Goal: Information Seeking & Learning: Find specific fact

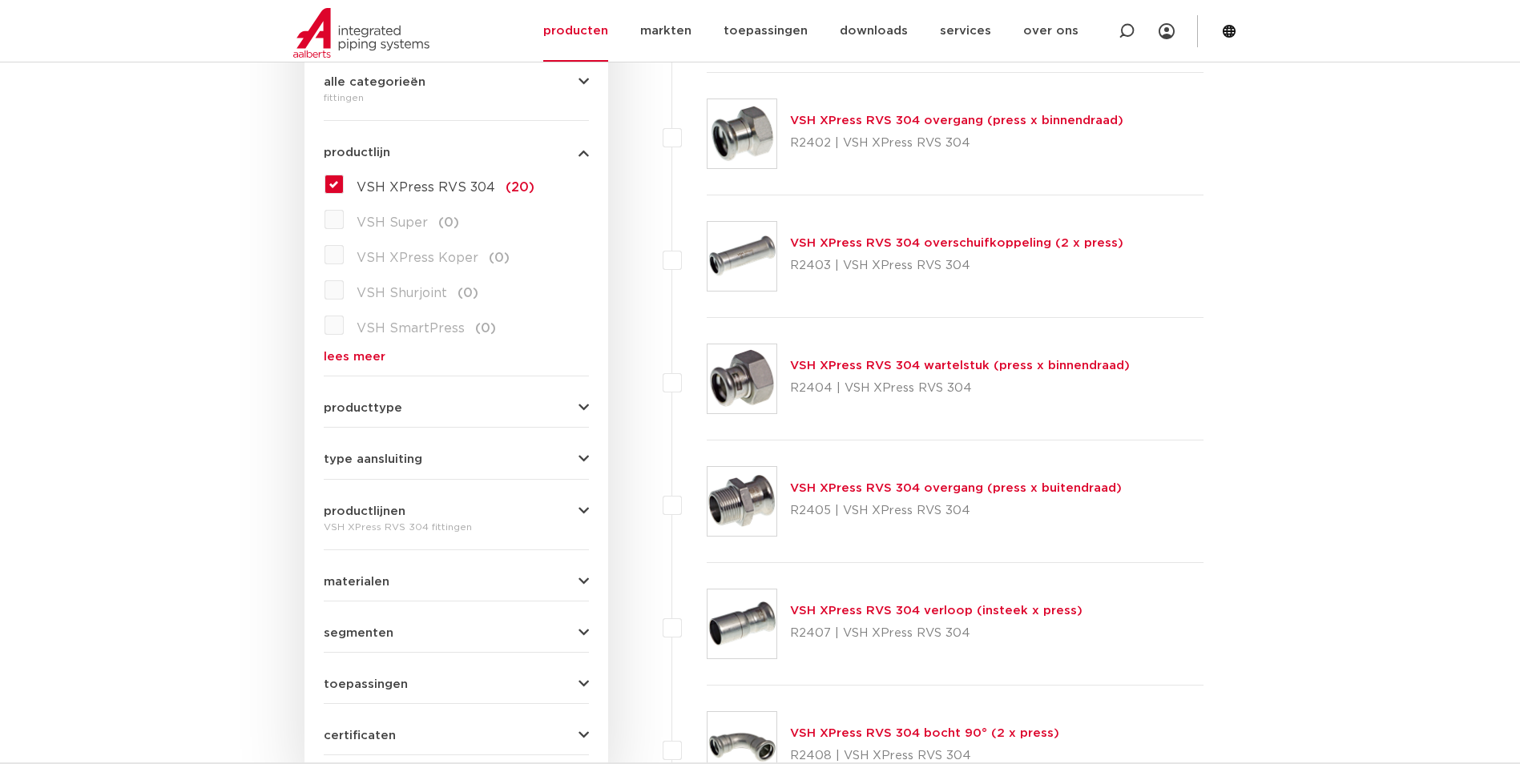
scroll to position [240, 0]
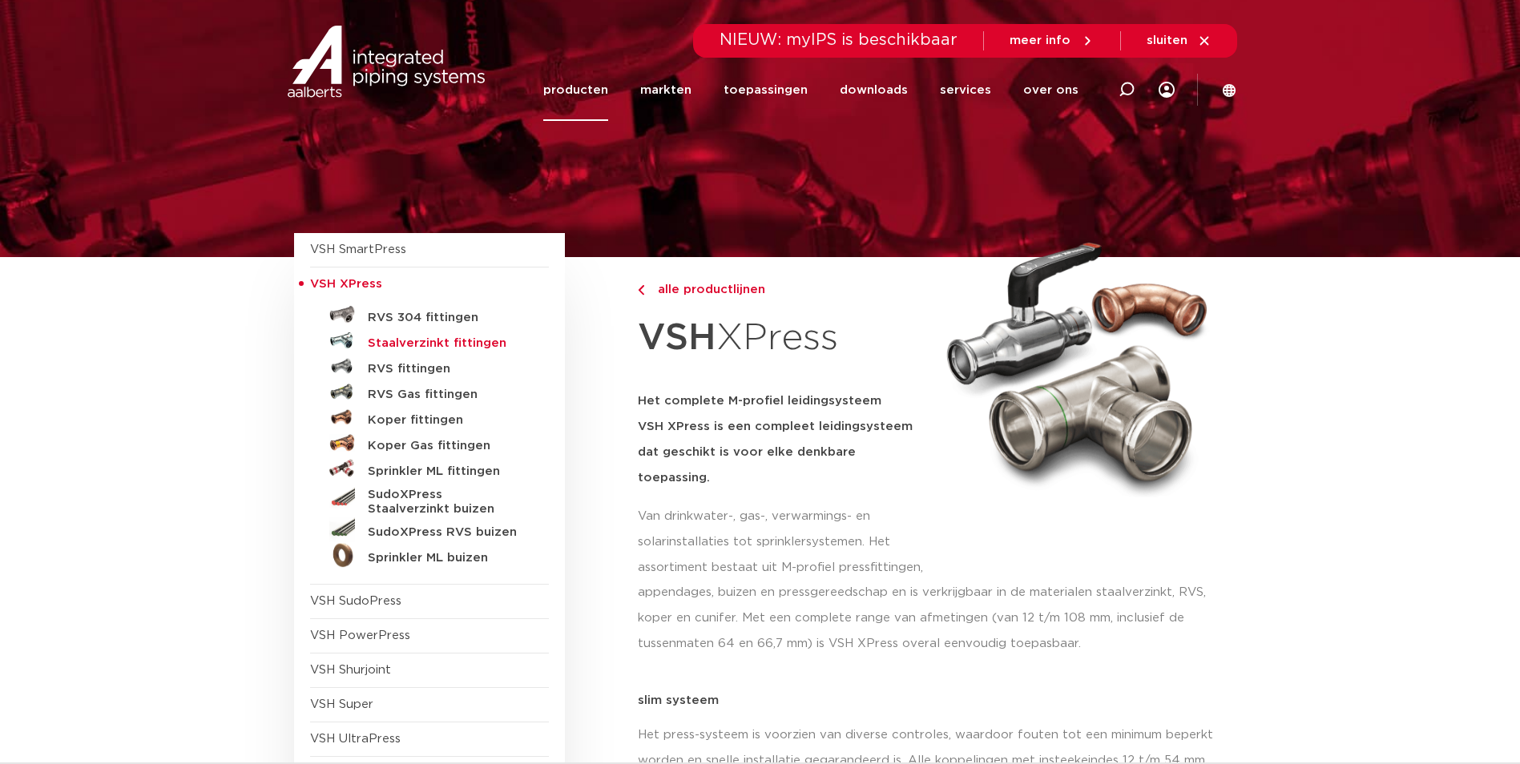
click at [409, 341] on h5 "Staalverzinkt fittingen" at bounding box center [447, 344] width 159 height 14
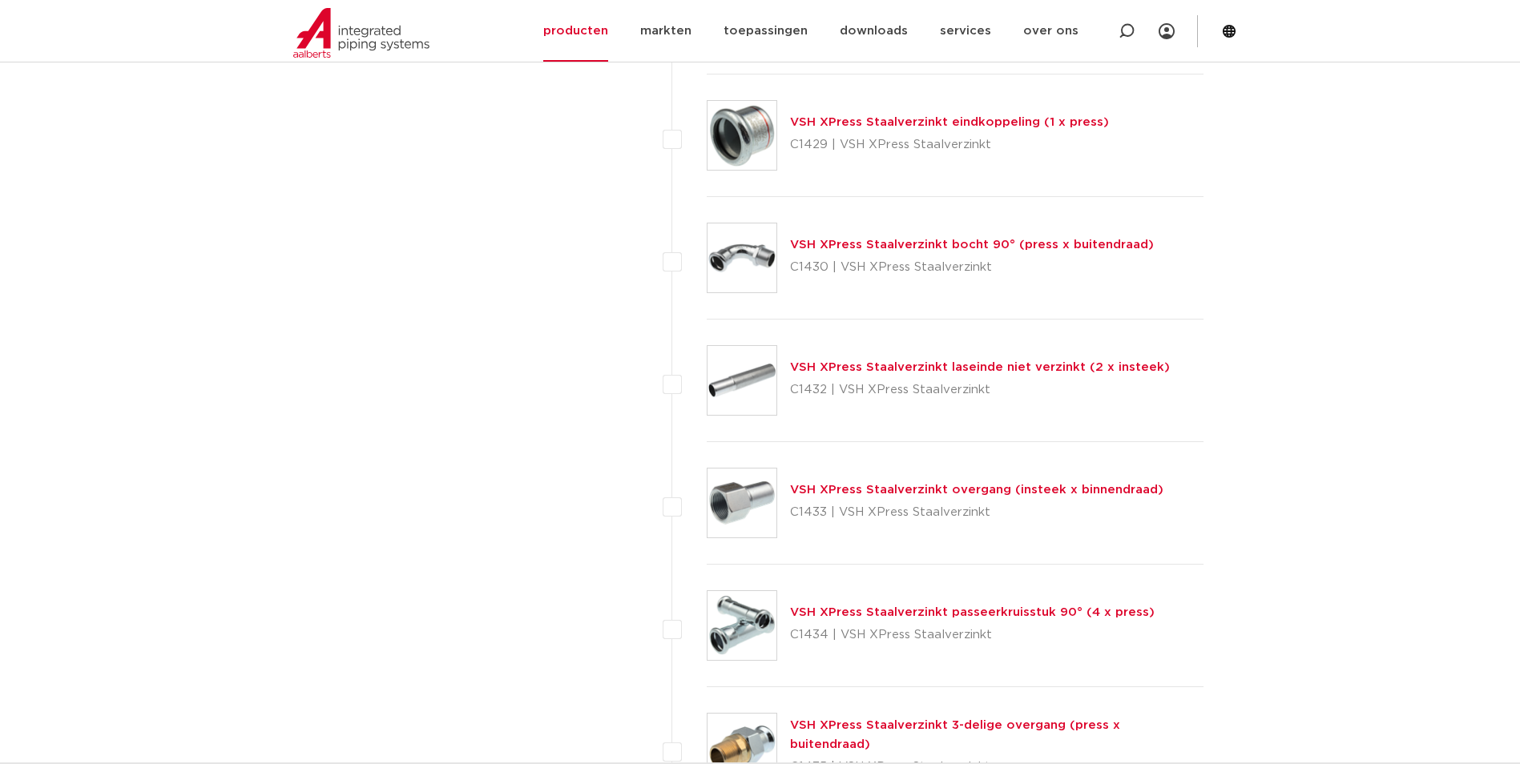
scroll to position [2965, 0]
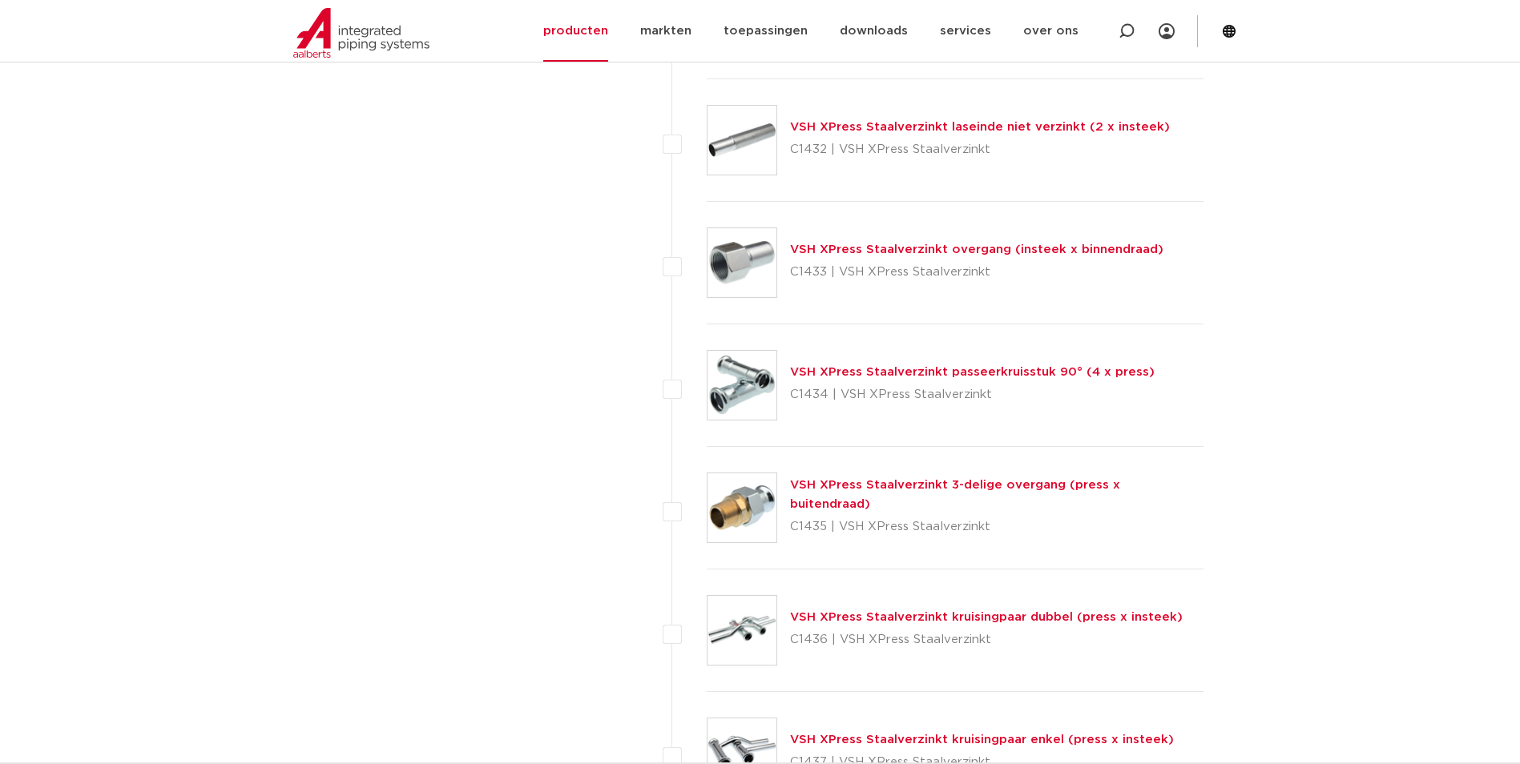
click at [889, 493] on link "VSH XPress Staalverzinkt 3-delige overgang (press x buitendraad)" at bounding box center [955, 494] width 330 height 31
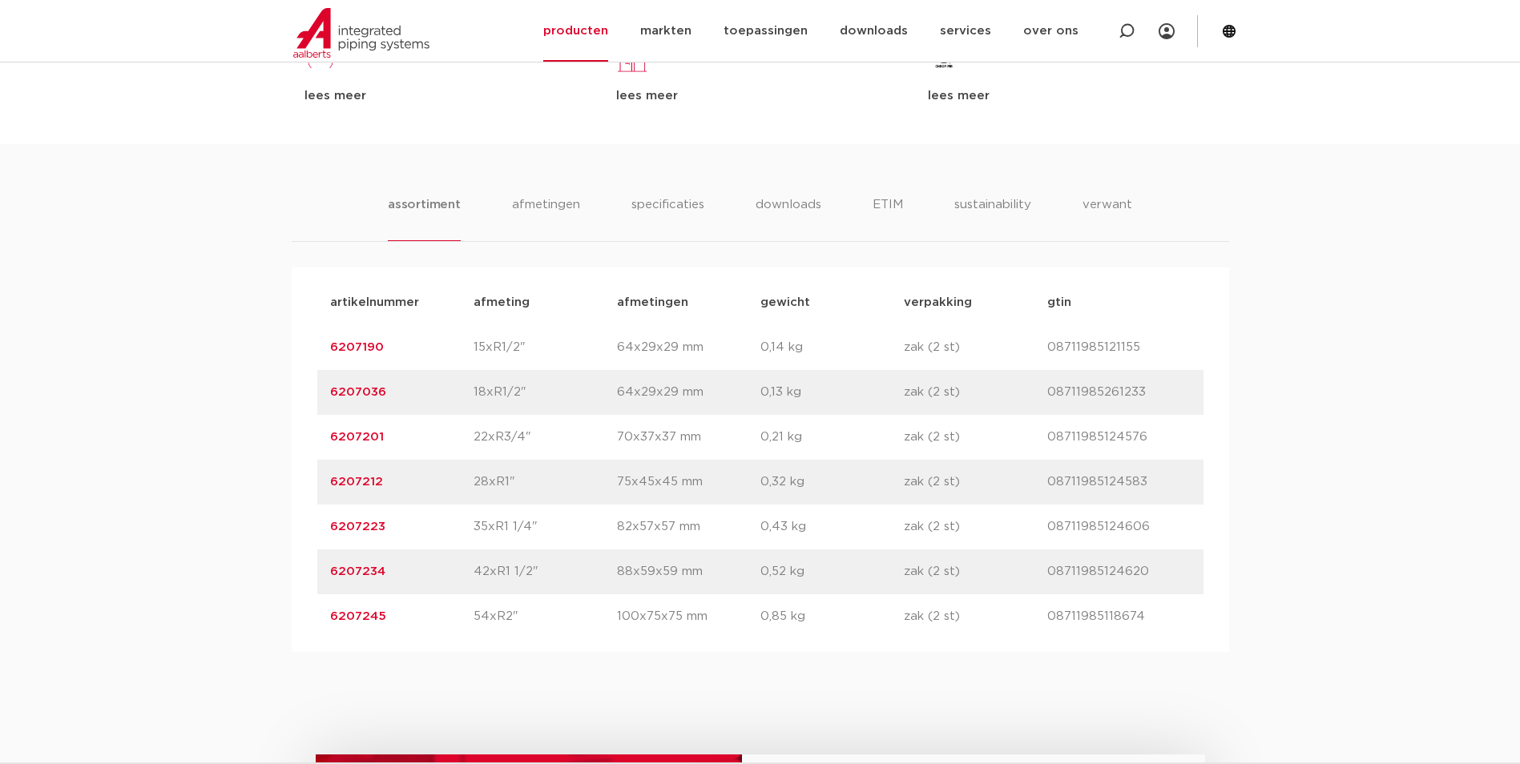
scroll to position [962, 0]
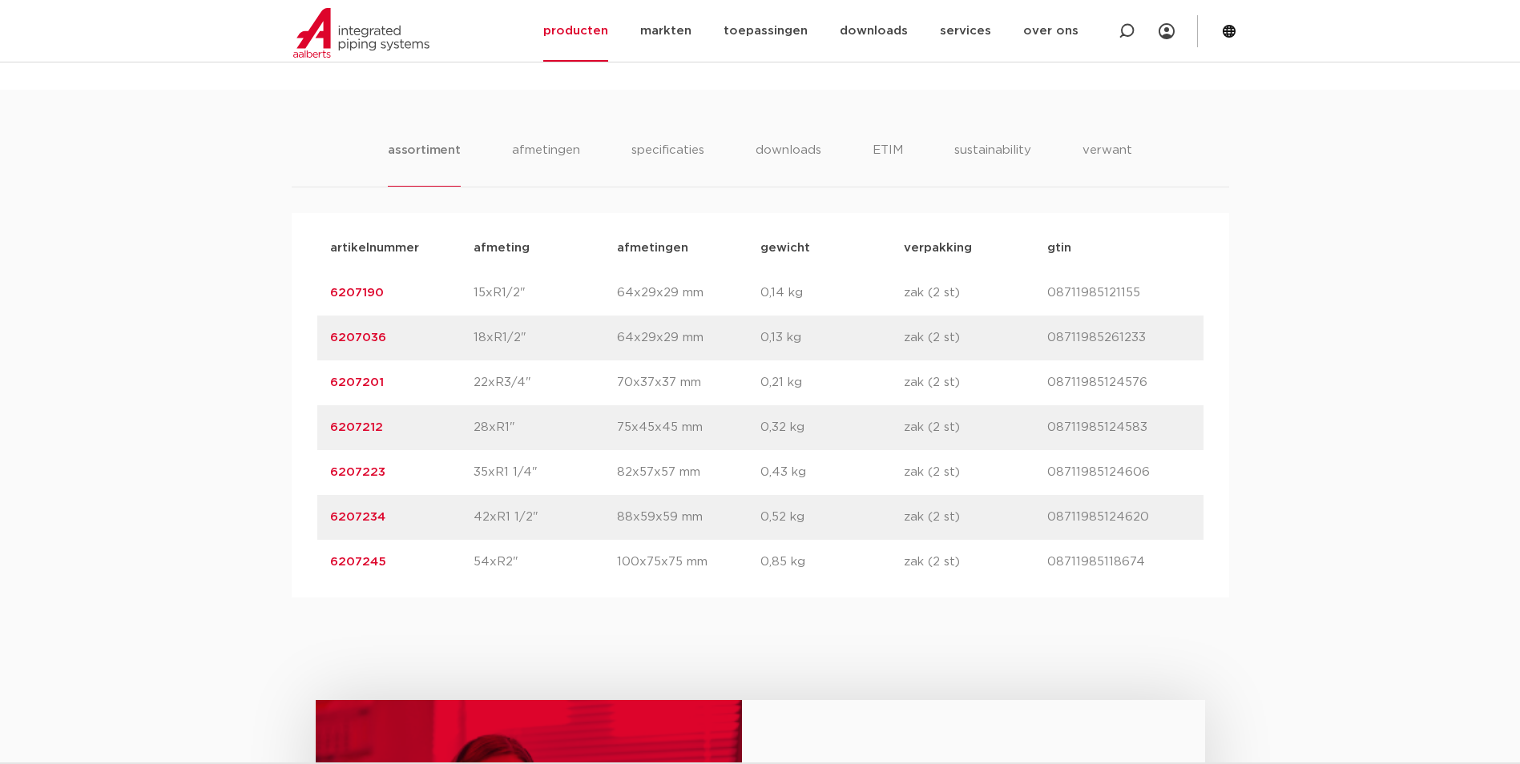
drag, startPoint x: 404, startPoint y: 430, endPoint x: 286, endPoint y: 426, distance: 117.9
click at [286, 426] on div "assortiment [GEOGRAPHIC_DATA] specificaties downloads ETIM sustainability verwa…" at bounding box center [760, 344] width 1520 height 508
copy link "6207212"
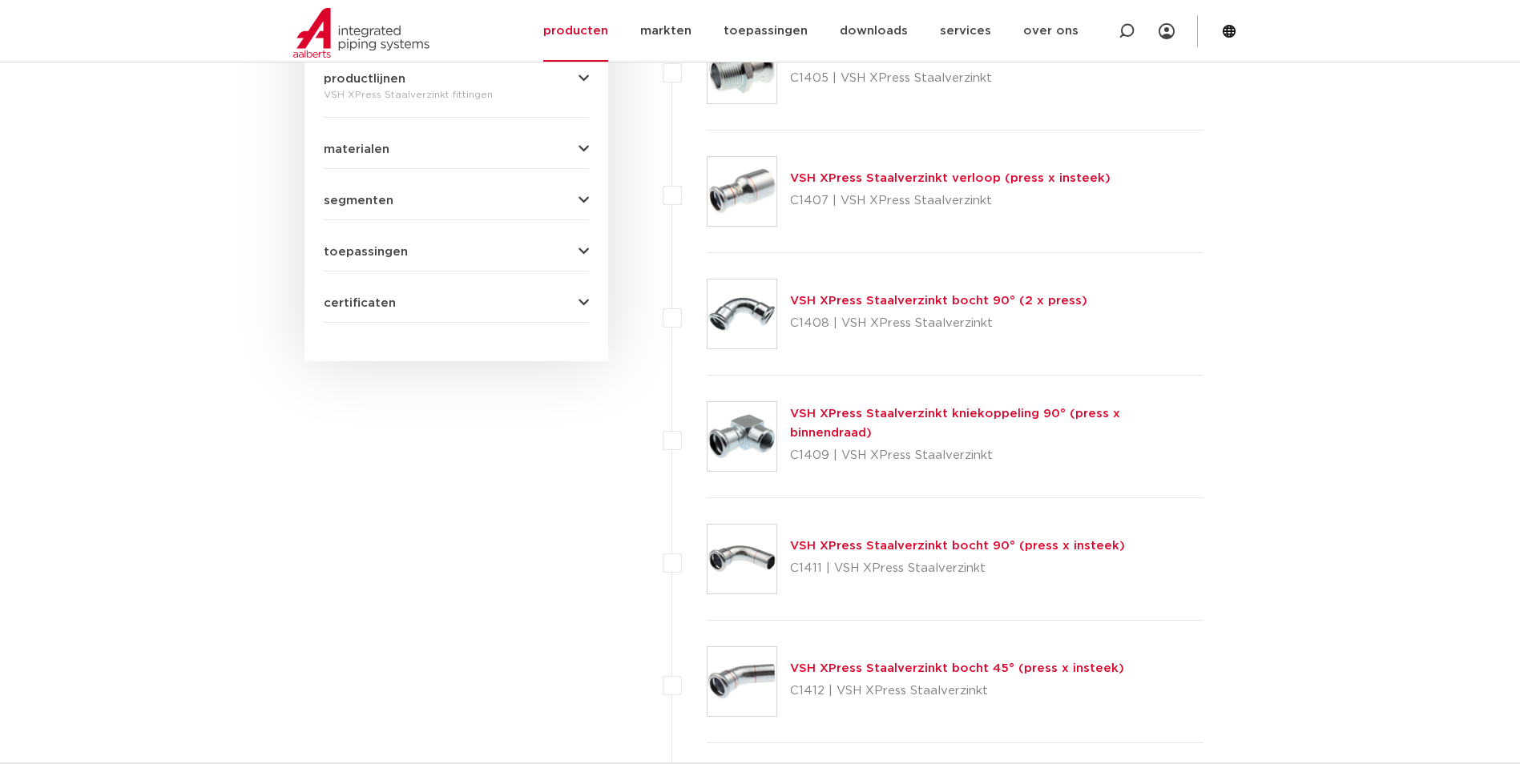
scroll to position [801, 0]
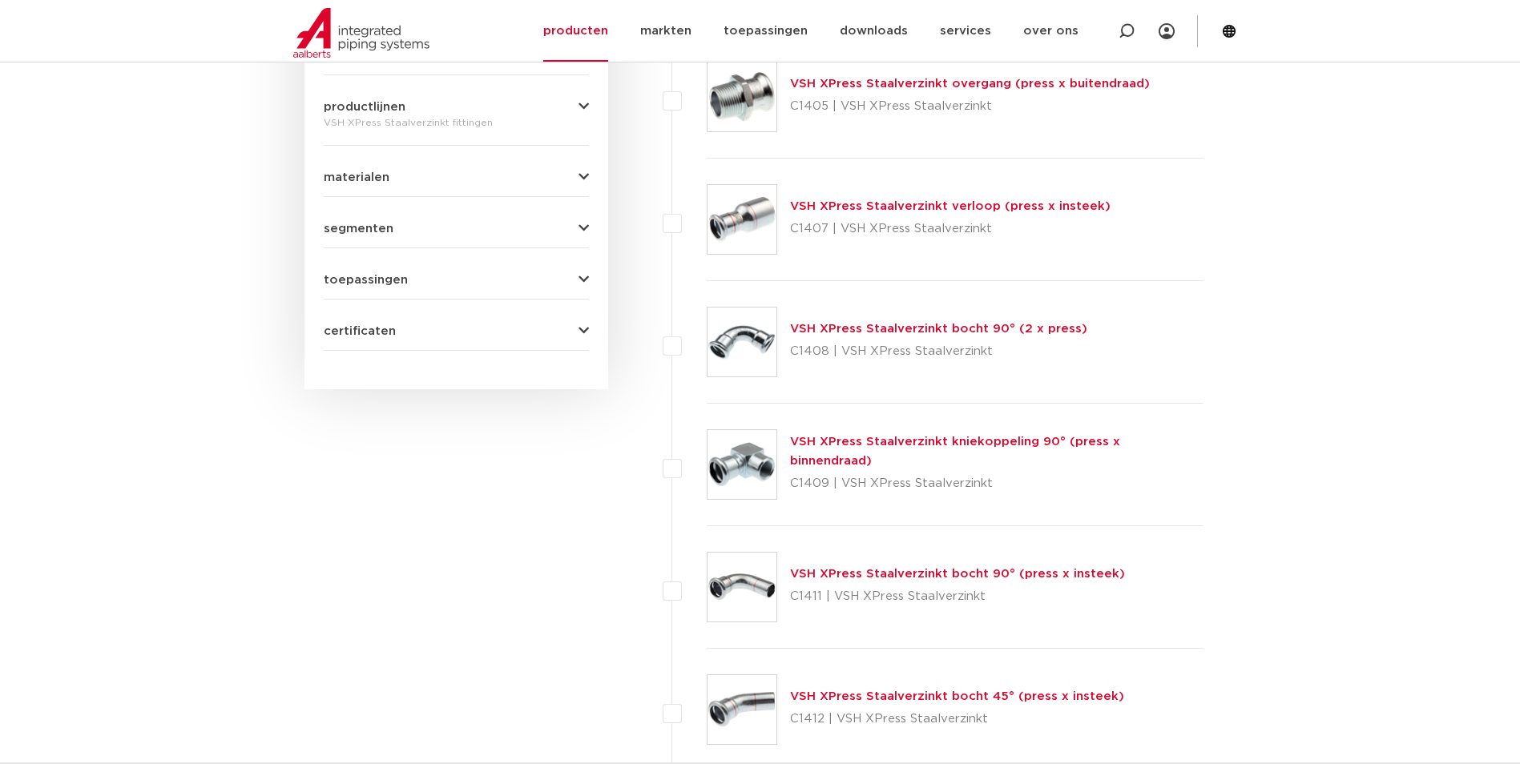
click at [867, 324] on link "VSH XPress Staalverzinkt bocht 90° (2 x press)" at bounding box center [938, 329] width 297 height 12
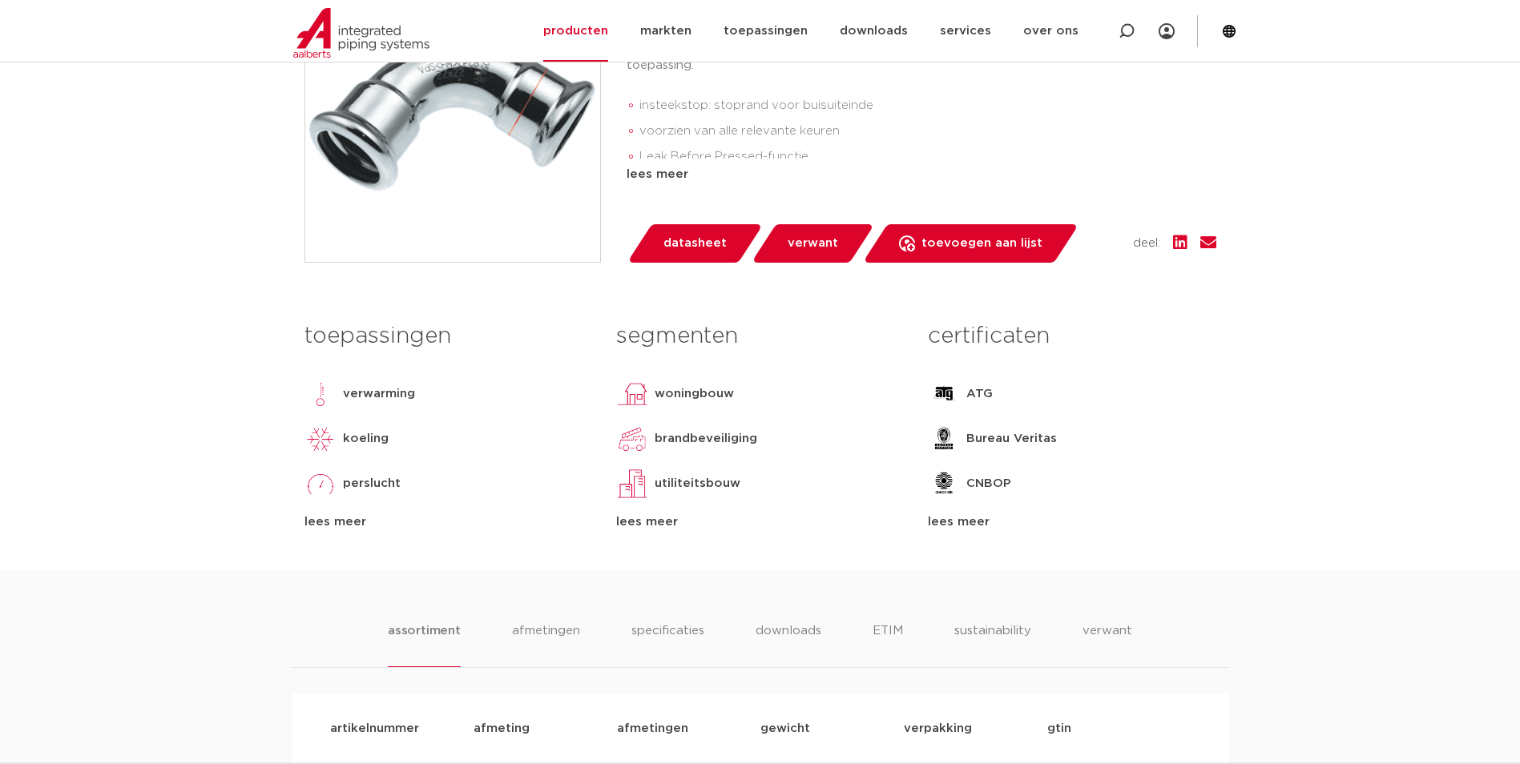
scroll to position [881, 0]
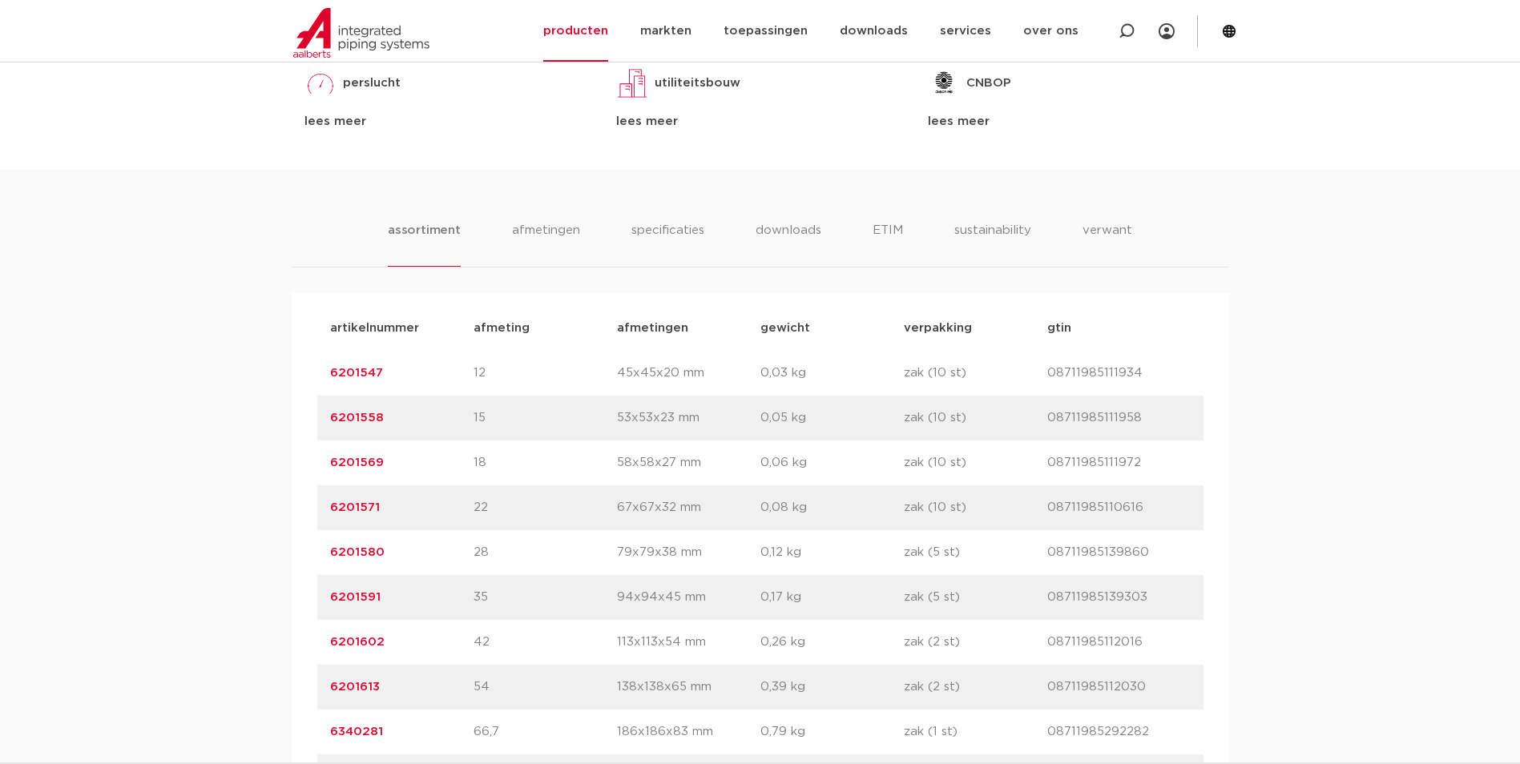
drag, startPoint x: 405, startPoint y: 556, endPoint x: 288, endPoint y: 552, distance: 117.1
click at [288, 552] on div "assortiment afmetingen specificaties downloads ETIM sustainability verwant asso…" at bounding box center [760, 536] width 1520 height 732
copy link "6201580"
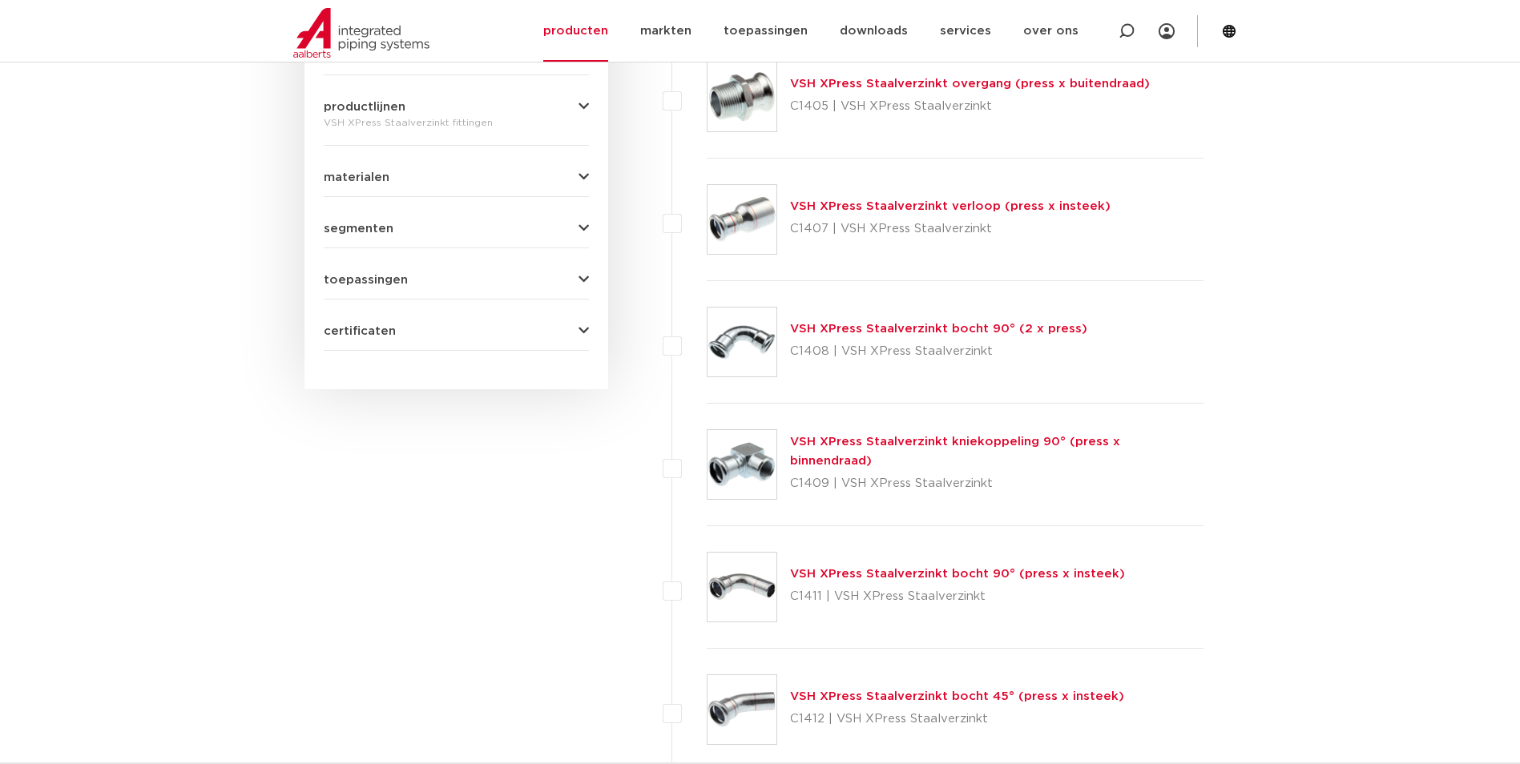
click at [898, 571] on link "VSH XPress Staalverzinkt bocht 90° (press x insteek)" at bounding box center [957, 574] width 335 height 12
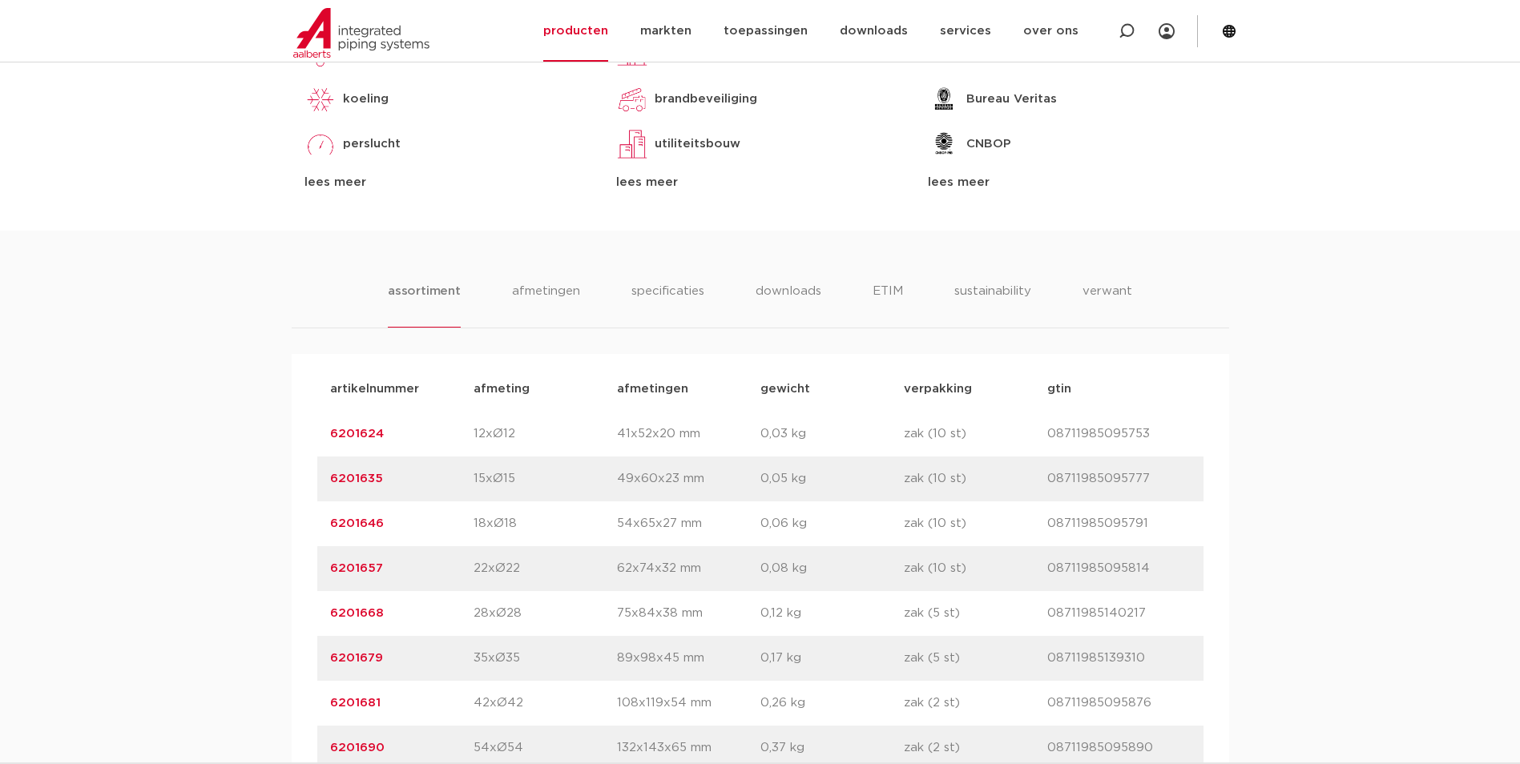
scroll to position [962, 0]
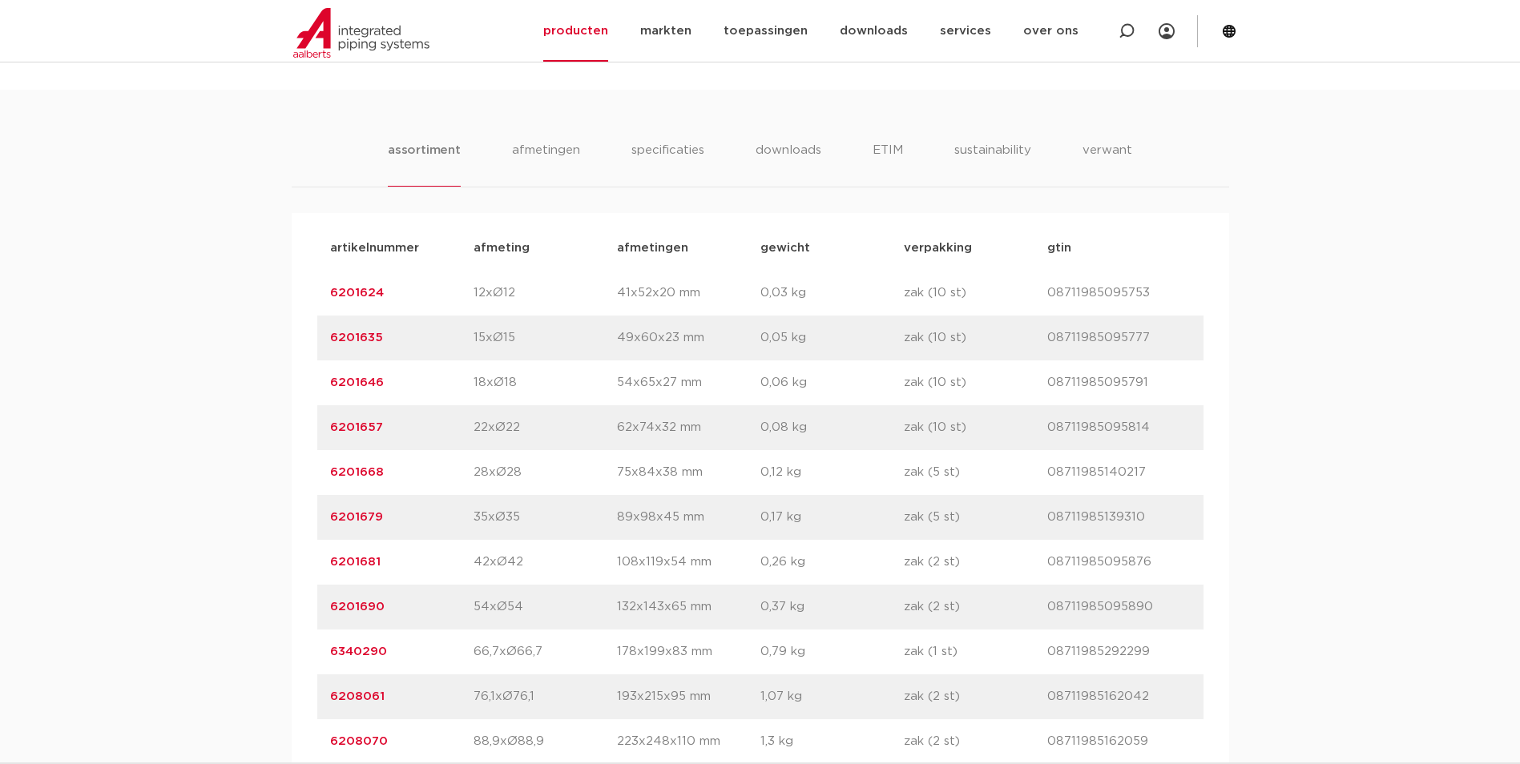
drag, startPoint x: 400, startPoint y: 480, endPoint x: 313, endPoint y: 482, distance: 87.4
click at [313, 482] on div "artikelnummer afmeting afmetingen gewicht verpakking gtin artikelnummer 6201624…" at bounding box center [761, 517] width 938 height 609
copy link "6201668"
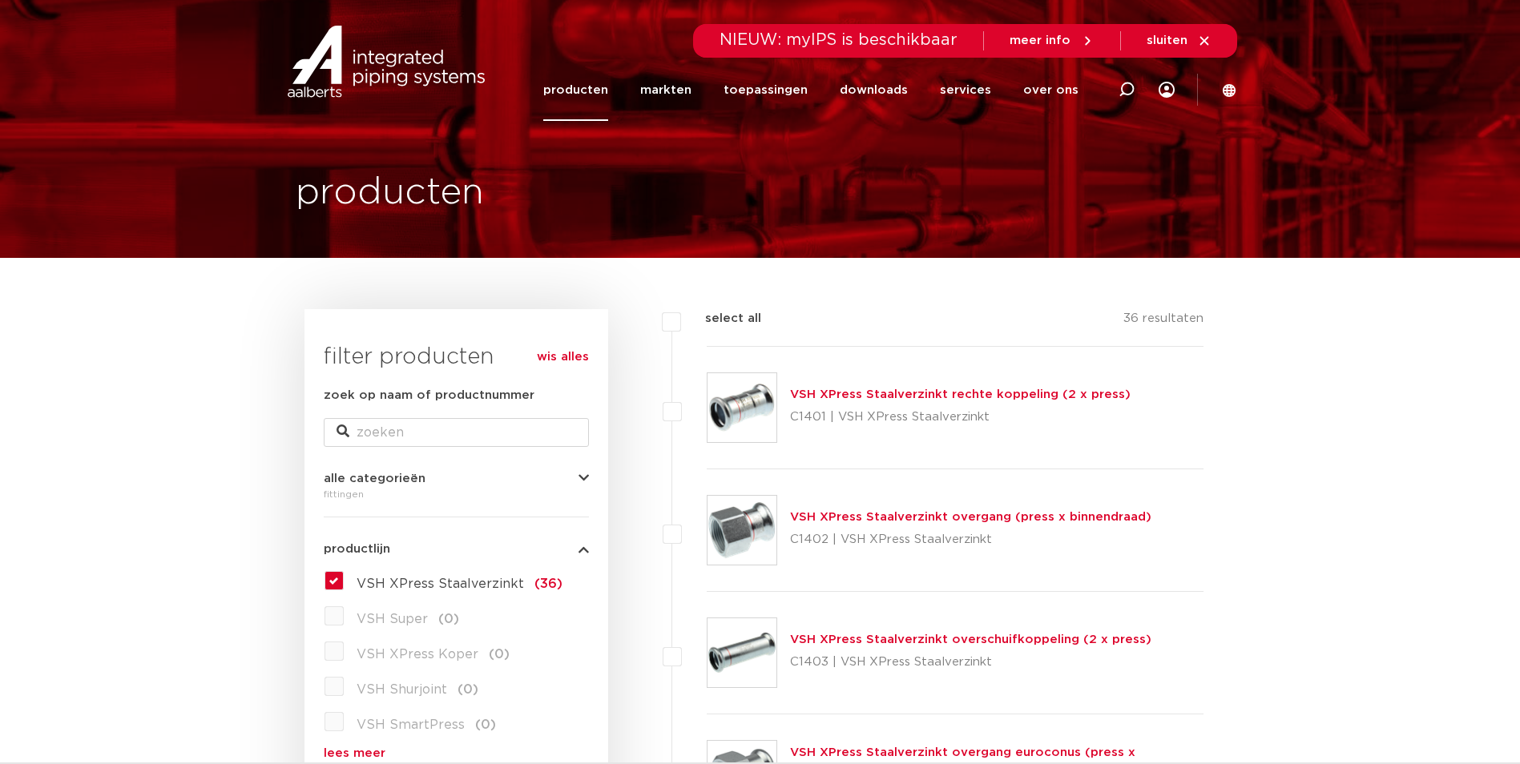
click at [874, 396] on link "VSH XPress Staalverzinkt rechte koppeling (2 x press)" at bounding box center [960, 395] width 341 height 12
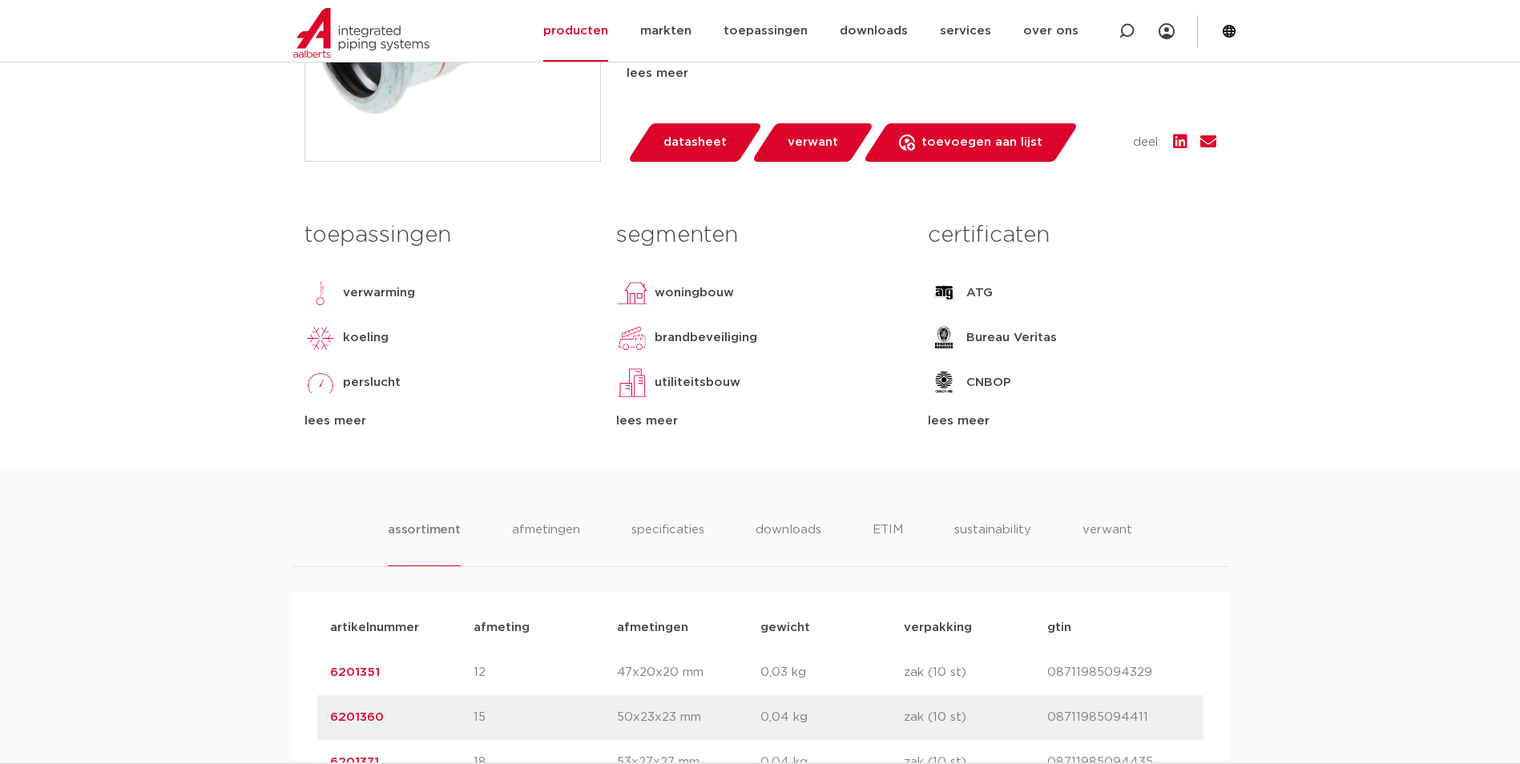
scroll to position [721, 0]
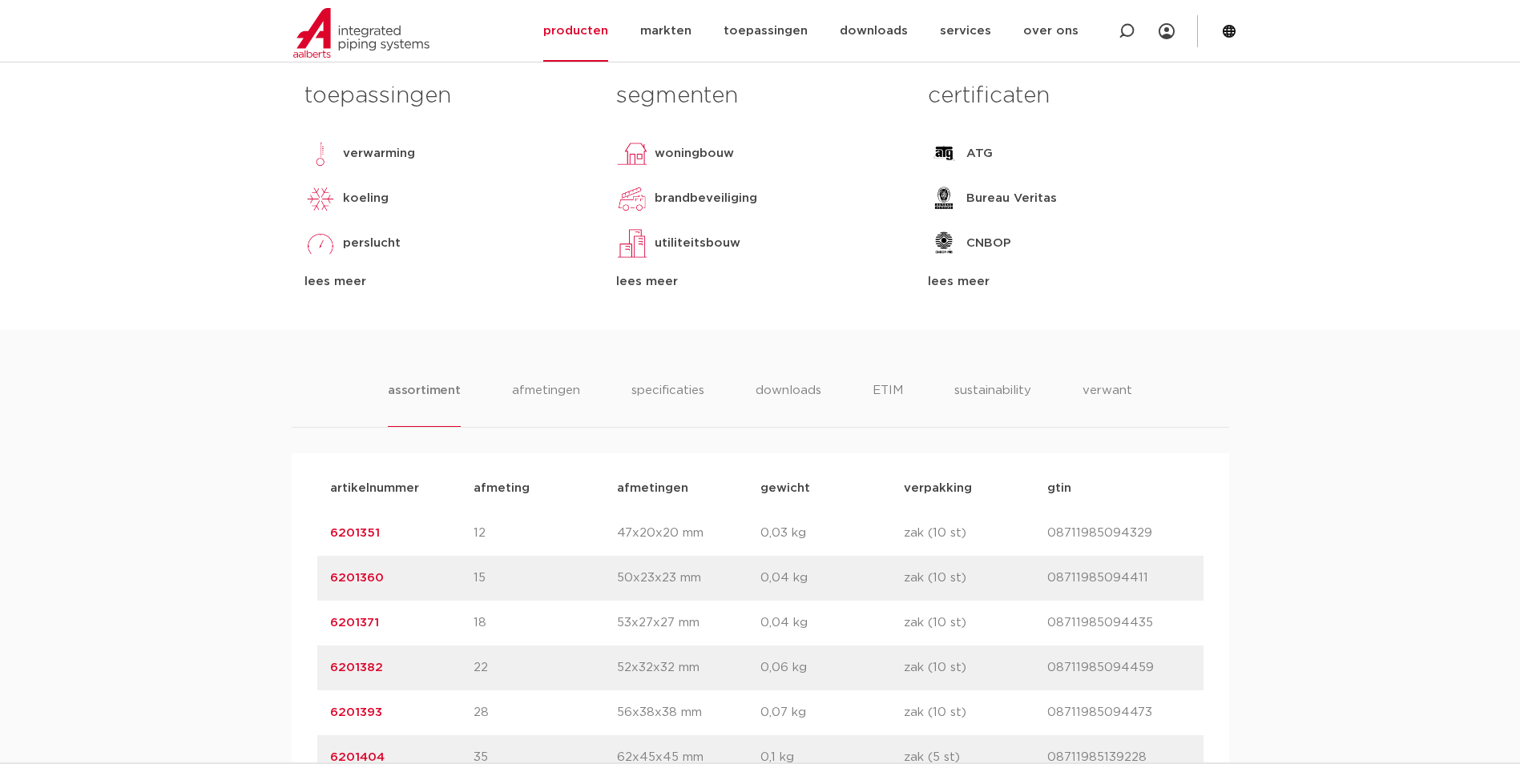
drag, startPoint x: 364, startPoint y: 675, endPoint x: 310, endPoint y: 680, distance: 53.9
click at [310, 680] on div "artikelnummer afmeting [GEOGRAPHIC_DATA] gewicht verpakking gtin artikelnummer …" at bounding box center [761, 758] width 938 height 609
drag, startPoint x: 310, startPoint y: 680, endPoint x: 317, endPoint y: 715, distance: 35.8
click at [317, 715] on div "artikelnummer 6201393 afmeting 28 [GEOGRAPHIC_DATA] 56x38x38 mm gewicht 0,07 kg…" at bounding box center [760, 713] width 886 height 45
copy link "6201393"
